Goal: Task Accomplishment & Management: Manage account settings

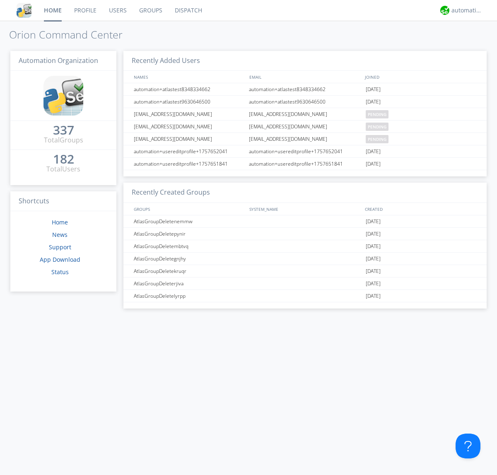
click at [117, 10] on link "Users" at bounding box center [118, 10] width 30 height 21
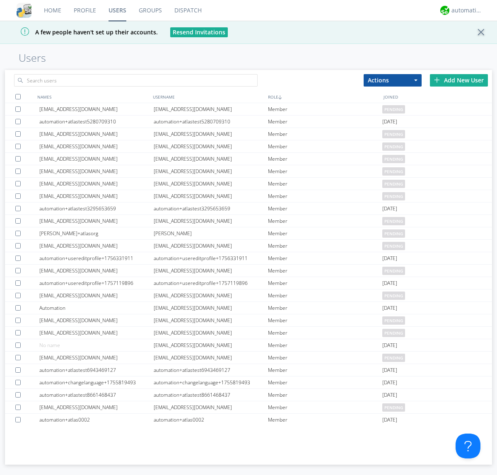
click at [459, 80] on div "Add New User" at bounding box center [459, 80] width 58 height 12
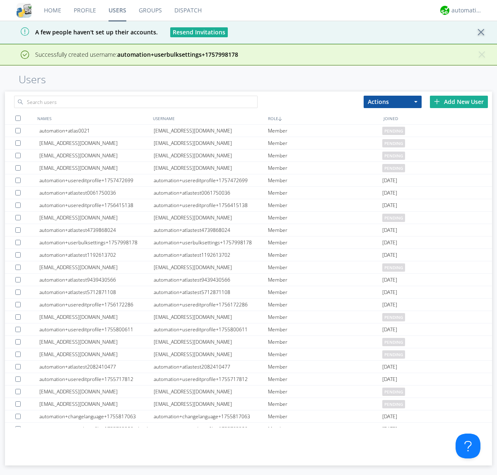
click at [459, 102] on div "Add New User" at bounding box center [459, 102] width 58 height 12
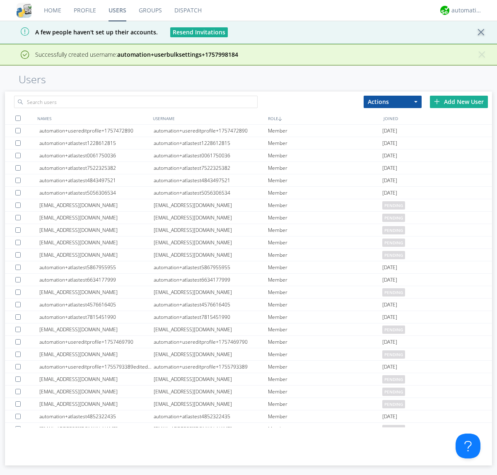
click at [459, 102] on div "Add New User" at bounding box center [459, 102] width 58 height 12
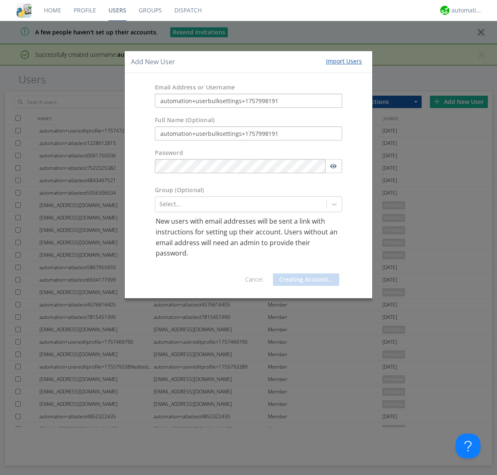
type input "automation+userbulksettings+1757998191"
click at [304, 279] on button "Creating Account..." at bounding box center [306, 279] width 66 height 12
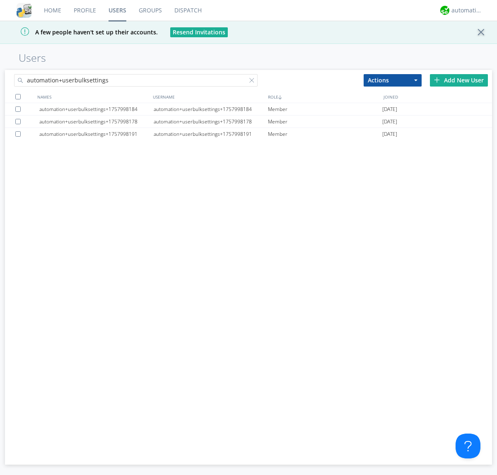
click at [18, 97] on div at bounding box center [17, 96] width 5 height 5
click at [393, 80] on button "Actions" at bounding box center [393, 80] width 58 height 12
click at [0, 0] on link "Edit Settings" at bounding box center [0, 0] width 0 height 0
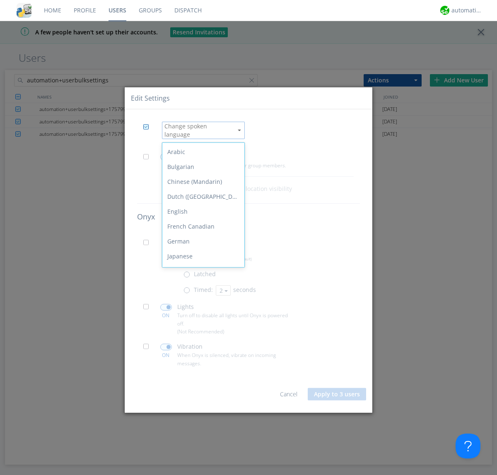
click at [201, 353] on div "Spanish" at bounding box center [203, 360] width 82 height 15
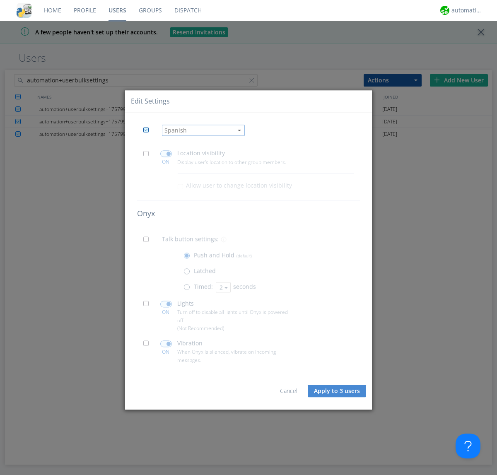
click at [148, 156] on span at bounding box center [148, 156] width 10 height 10
click at [0, 0] on input "checkbox" at bounding box center [0, 0] width 0 height 0
click at [166, 154] on span at bounding box center [166, 154] width 12 height 7
click at [0, 0] on input "checkbox" at bounding box center [0, 0] width 0 height 0
click at [148, 242] on span at bounding box center [148, 242] width 10 height 10
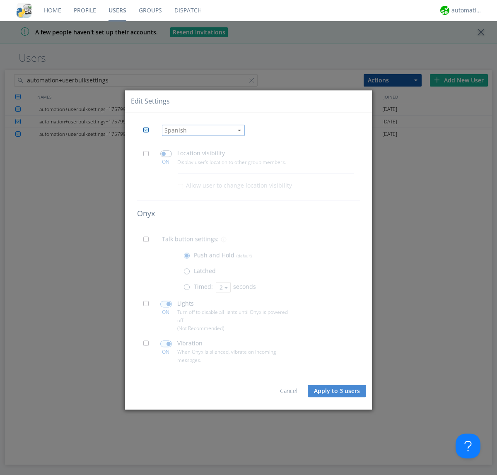
click at [0, 0] on input "checkbox" at bounding box center [0, 0] width 0 height 0
click at [189, 289] on span at bounding box center [189, 289] width 10 height 10
click at [0, 0] on input "radio" at bounding box center [0, 0] width 0 height 0
click at [222, 287] on button "2" at bounding box center [223, 287] width 15 height 10
click at [0, 0] on link "3" at bounding box center [0, 0] width 0 height 0
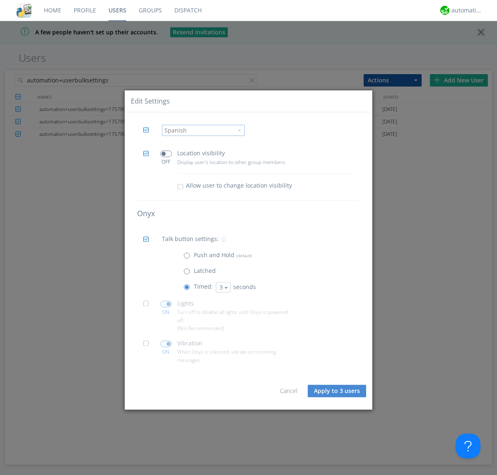
click at [148, 306] on span at bounding box center [148, 306] width 10 height 10
click at [0, 0] on input "checkbox" at bounding box center [0, 0] width 0 height 0
click at [166, 304] on span at bounding box center [166, 304] width 12 height 7
click at [0, 0] on input "checkbox" at bounding box center [0, 0] width 0 height 0
click at [148, 346] on span at bounding box center [148, 346] width 10 height 10
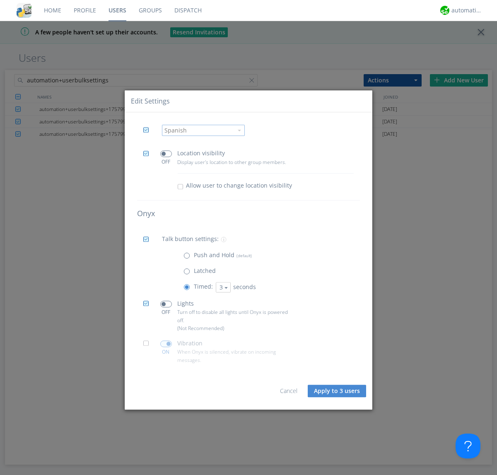
click at [0, 0] on input "checkbox" at bounding box center [0, 0] width 0 height 0
click at [166, 344] on span at bounding box center [166, 344] width 12 height 7
click at [0, 0] on input "checkbox" at bounding box center [0, 0] width 0 height 0
click at [338, 391] on button "Apply to 3 users" at bounding box center [337, 391] width 58 height 12
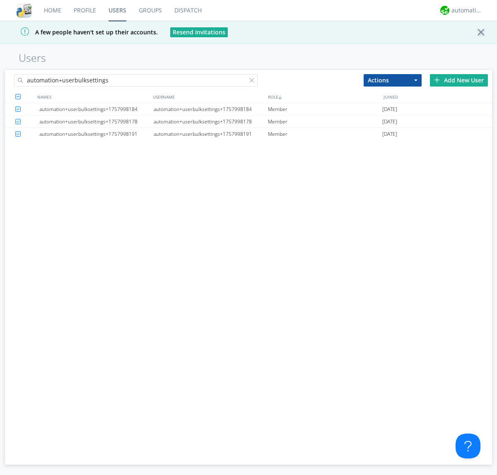
click at [117, 10] on link "Users" at bounding box center [117, 10] width 30 height 21
click at [254, 82] on div at bounding box center [253, 82] width 8 height 8
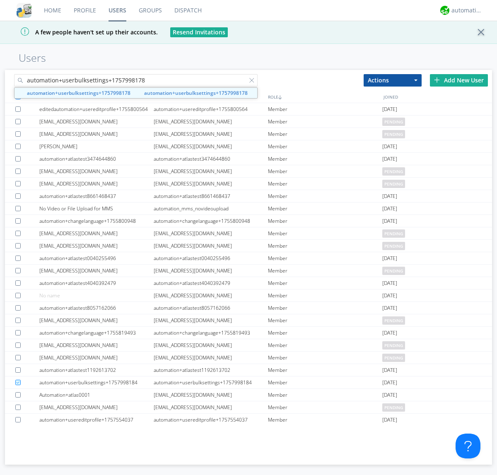
type input "automation+userbulksettings+1757998178"
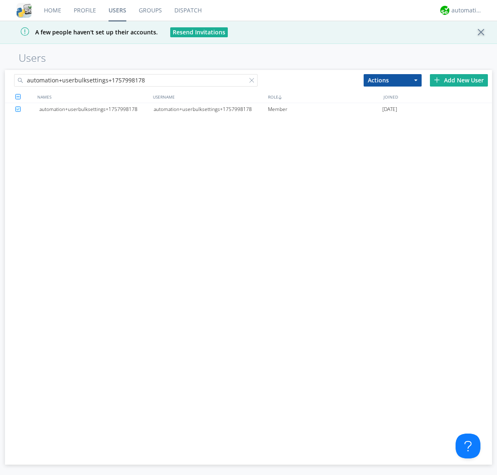
click at [210, 109] on div "automation+userbulksettings+1757998178" at bounding box center [211, 109] width 114 height 12
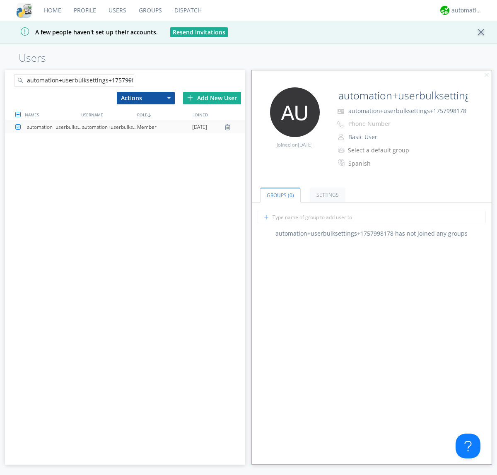
click at [326, 195] on link "Settings" at bounding box center [328, 195] width 36 height 15
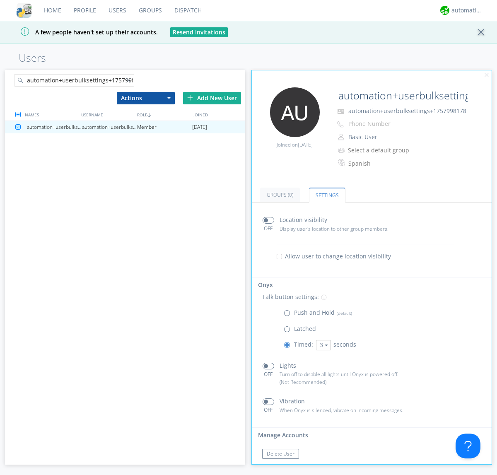
scroll to position [14, 0]
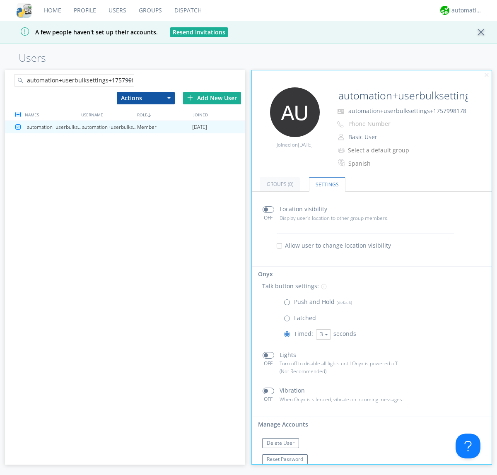
click at [130, 82] on div at bounding box center [130, 82] width 8 height 8
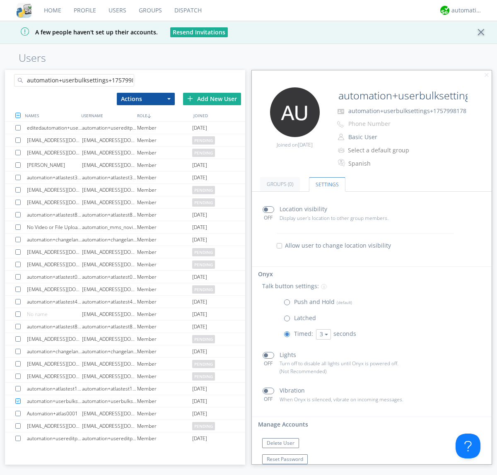
scroll to position [0, 10]
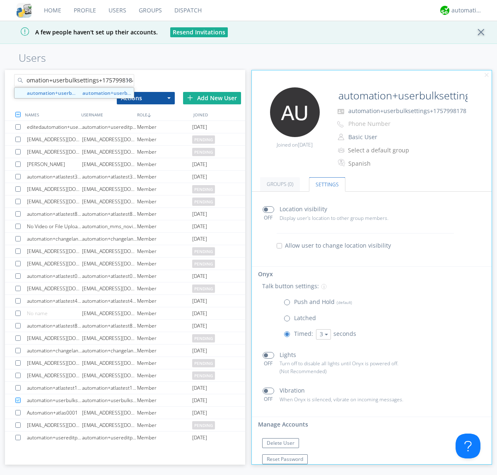
type input "automation+userbulksettings+1757998184"
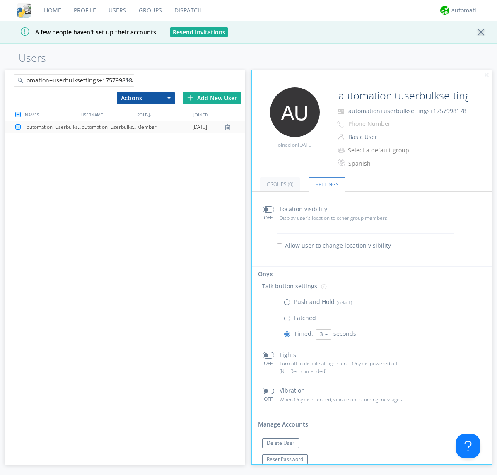
click at [109, 127] on div "automation+userbulksettings+1757998184" at bounding box center [109, 127] width 55 height 12
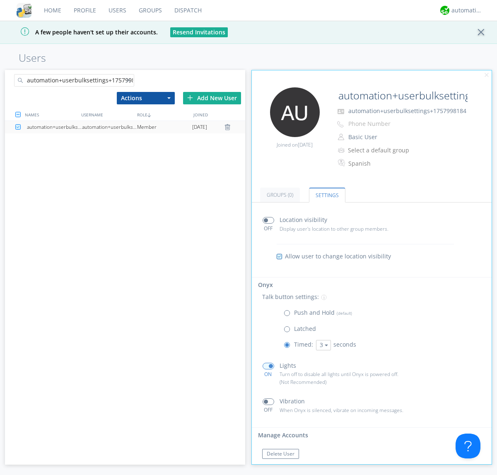
scroll to position [14, 0]
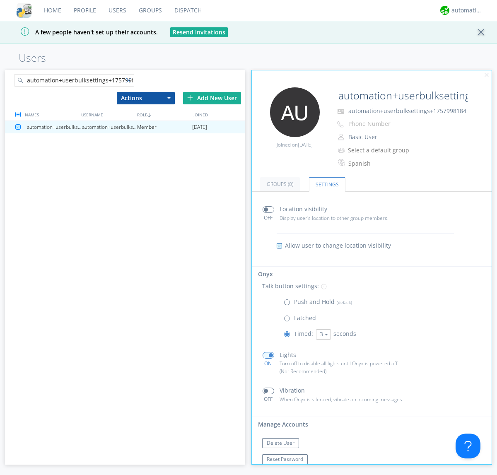
click at [130, 82] on div at bounding box center [130, 82] width 8 height 8
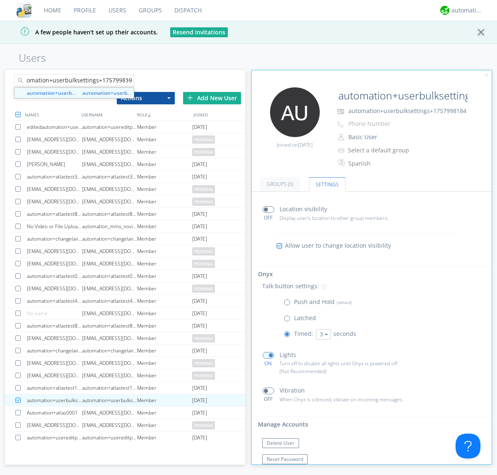
type input "automation+userbulksettings+1757998191"
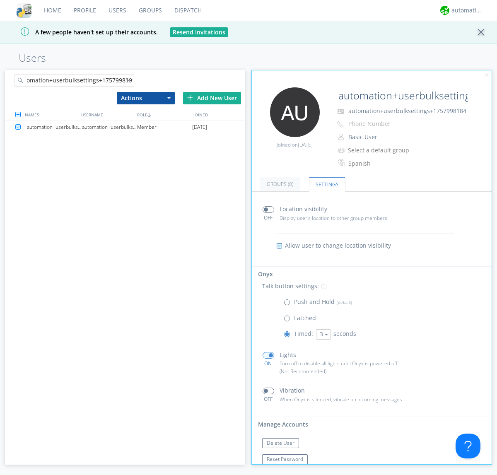
click at [109, 127] on div "automation+userbulksettings+1757998191" at bounding box center [109, 127] width 55 height 12
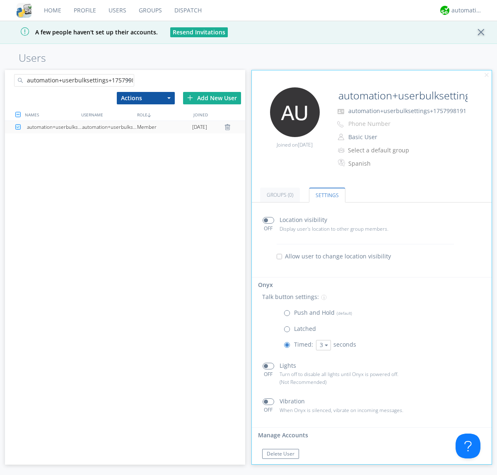
scroll to position [14, 0]
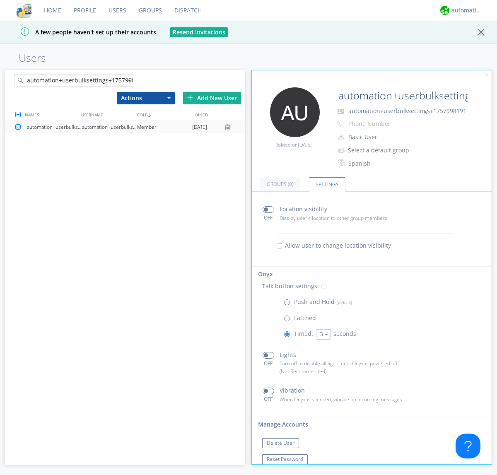
click at [117, 10] on link "Users" at bounding box center [117, 10] width 30 height 21
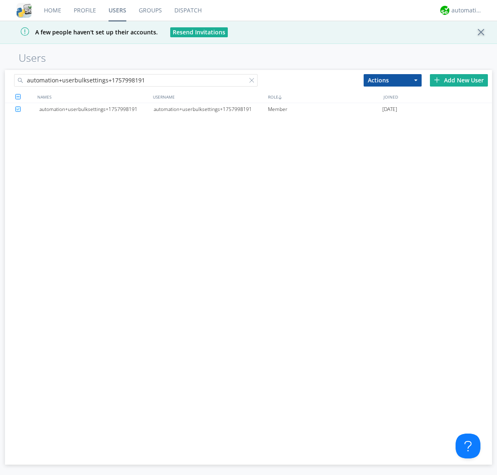
click at [254, 82] on div at bounding box center [253, 82] width 8 height 8
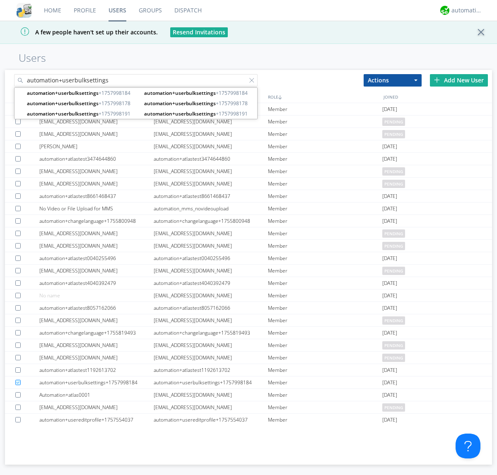
type input "automation+userbulksettings"
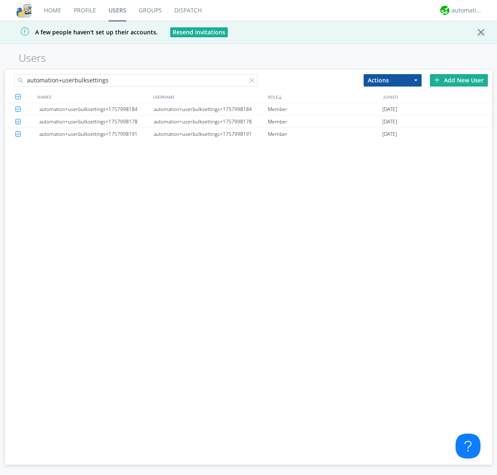
click at [393, 80] on button "Actions" at bounding box center [393, 80] width 58 height 12
click at [393, 105] on link "Delete User" at bounding box center [392, 105] width 57 height 11
